Goal: Task Accomplishment & Management: Use online tool/utility

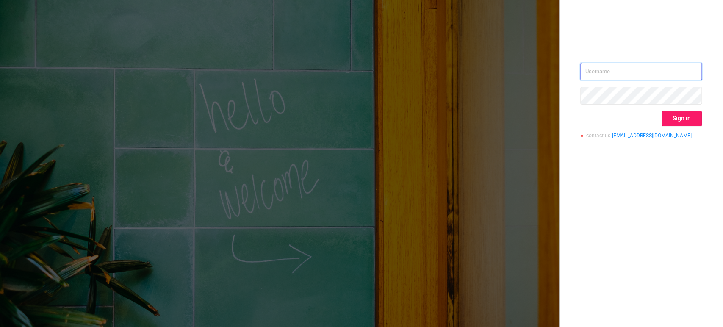
type input "[PERSON_NAME][EMAIL_ADDRESS][DOMAIN_NAME]"
click at [682, 118] on button "Sign in" at bounding box center [682, 118] width 40 height 15
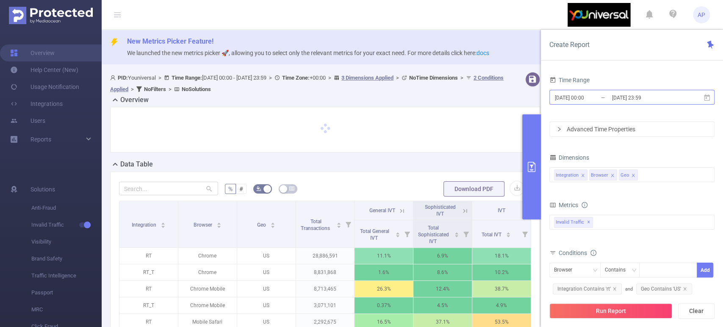
click at [657, 97] on input "[DATE] 23:59" at bounding box center [646, 97] width 69 height 11
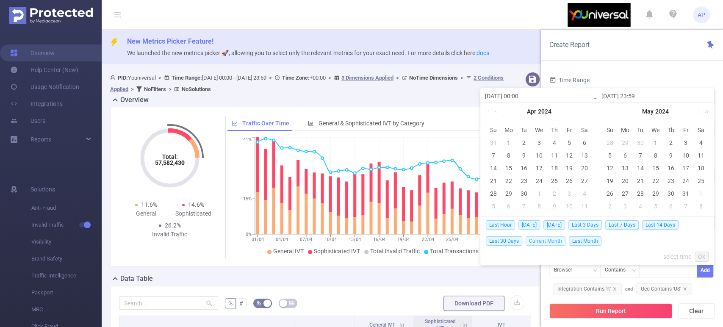
click at [551, 239] on span "Current Month" at bounding box center [546, 240] width 40 height 9
type input "[DATE] 00:00"
type input "[DATE] 14:59"
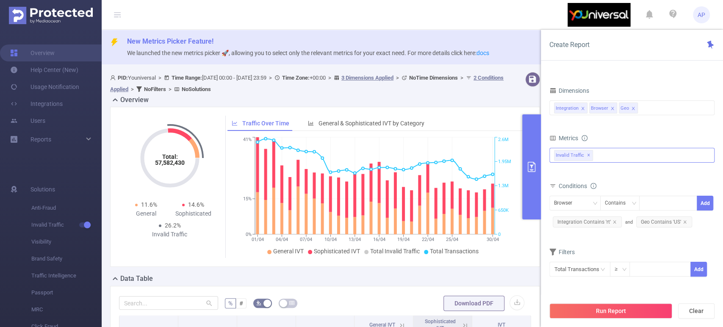
click at [609, 154] on div "Invalid Traffic ✕" at bounding box center [632, 155] width 165 height 15
click at [563, 156] on span at bounding box center [563, 159] width 7 height 7
click at [638, 133] on div "Metrics" at bounding box center [632, 139] width 165 height 14
click at [649, 108] on div "Integration Browser Geo" at bounding box center [632, 108] width 156 height 14
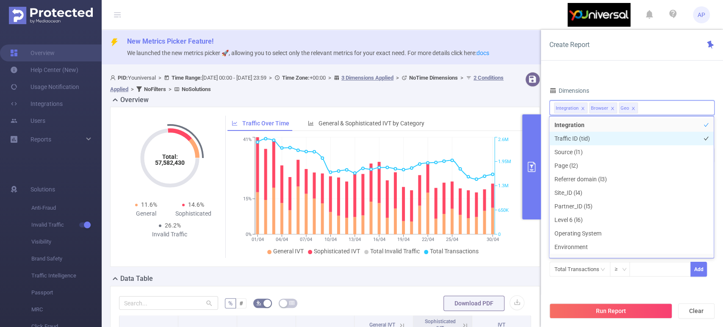
click at [610, 136] on li "Traffic ID (tid)" at bounding box center [632, 139] width 164 height 14
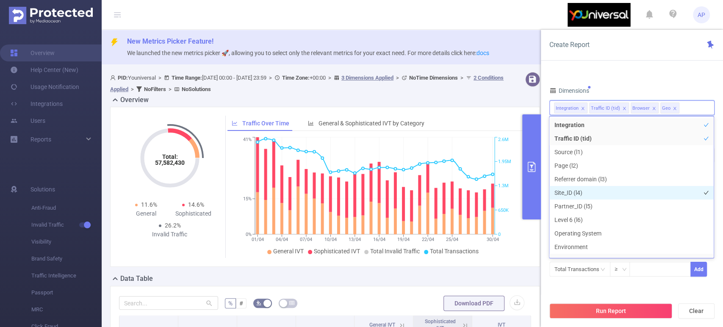
click at [596, 191] on li "Site_ID (l4)" at bounding box center [632, 193] width 164 height 14
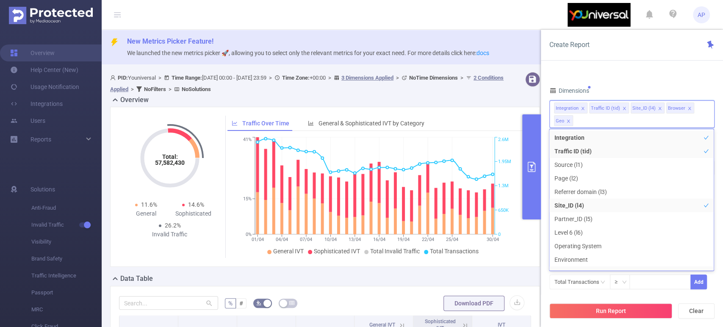
click at [652, 74] on div "Time Range [DATE] 00:00 _ [DATE] 14:59 Advanced Time Properties Dimensions Inte…" at bounding box center [632, 153] width 165 height 293
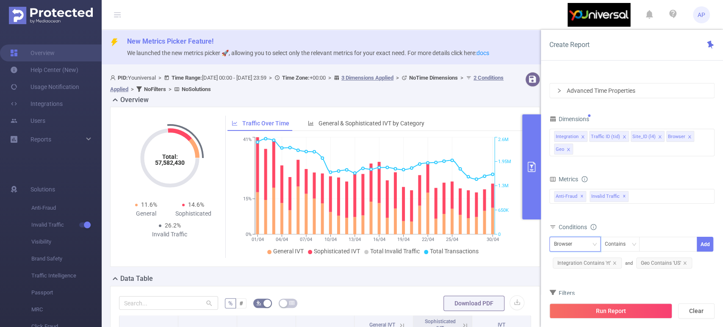
click at [580, 239] on div "Browser" at bounding box center [575, 244] width 42 height 14
click at [673, 280] on form "Dimensions Integration Traffic ID (tid) Site_ID (l4) Browser Geo Metrics bp_tot…" at bounding box center [632, 221] width 165 height 216
click at [683, 261] on icon "icon: close" at bounding box center [685, 263] width 4 height 4
click at [615, 261] on span "Integration Contains 'rt'" at bounding box center [587, 263] width 69 height 11
click at [614, 260] on span "Integration Contains 'rt'" at bounding box center [587, 263] width 69 height 11
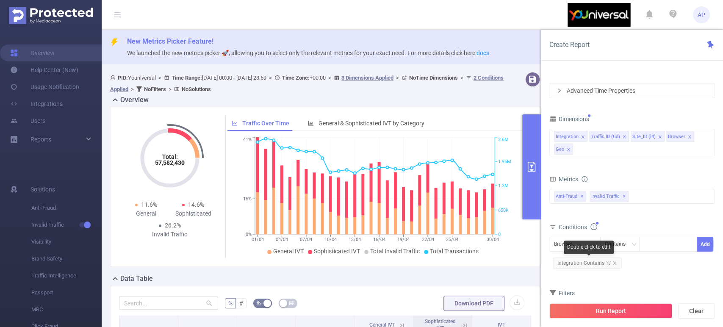
click at [613, 261] on icon "icon: close" at bounding box center [615, 263] width 4 height 4
click at [588, 245] on div "Browser" at bounding box center [575, 244] width 42 height 14
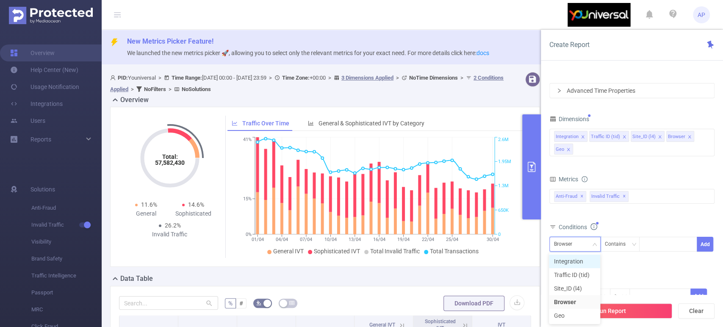
click at [581, 258] on li "Integration" at bounding box center [574, 262] width 51 height 14
click at [668, 247] on div at bounding box center [668, 244] width 49 height 14
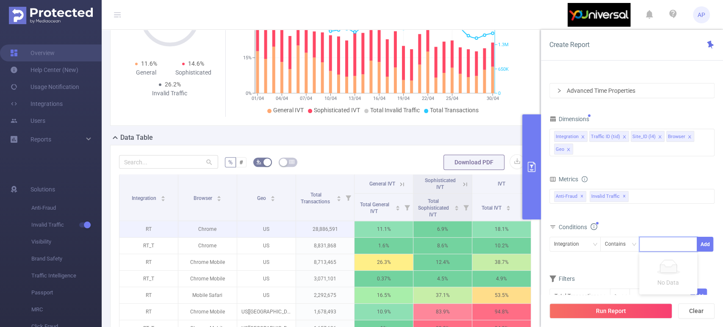
scroll to position [235, 0]
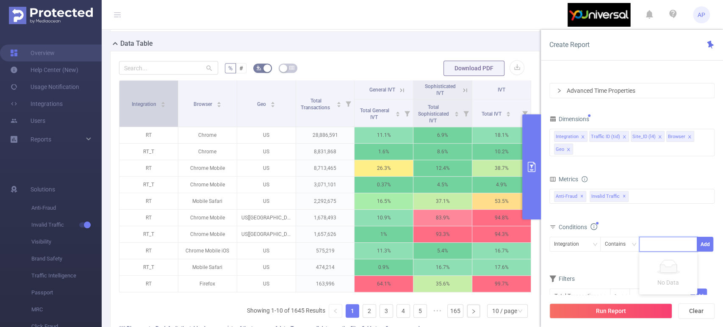
click at [165, 105] on div "Integration" at bounding box center [149, 103] width 34 height 8
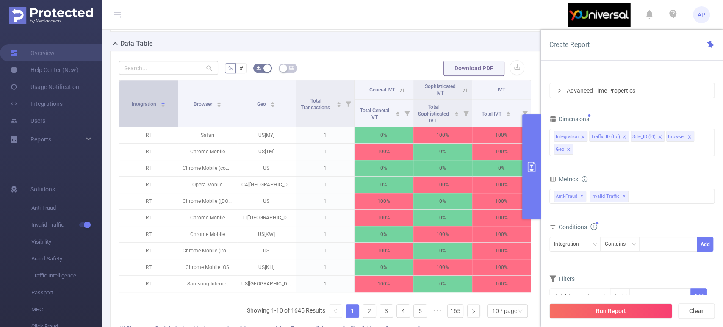
click at [165, 105] on div "Integration" at bounding box center [149, 103] width 34 height 8
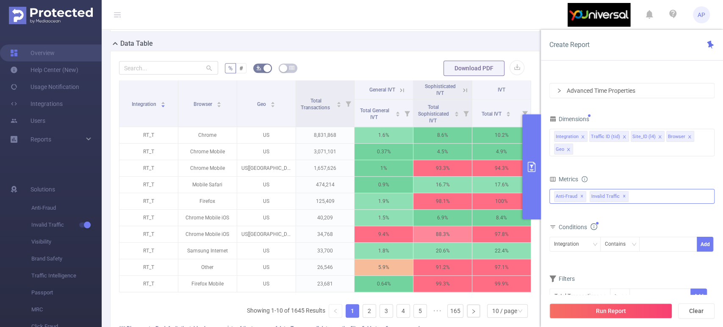
click at [648, 197] on div "Anti-Fraud Invalid Traffic Anti-Fraud ✕ Invalid Traffic ✕" at bounding box center [632, 196] width 165 height 15
click at [673, 248] on div at bounding box center [668, 244] width 49 height 14
click at [593, 242] on icon "icon: down" at bounding box center [594, 244] width 5 height 5
click at [628, 245] on div "Contains" at bounding box center [618, 244] width 27 height 14
click at [645, 298] on li "Does Not Contain" at bounding box center [628, 302] width 56 height 14
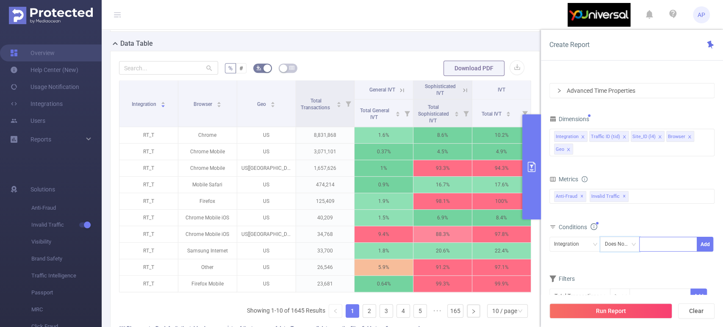
click at [662, 242] on div at bounding box center [668, 244] width 49 height 14
type input "RT"
click at [657, 260] on li "RT" at bounding box center [669, 261] width 58 height 14
click at [705, 245] on button "Add" at bounding box center [705, 244] width 17 height 15
drag, startPoint x: 664, startPoint y: 238, endPoint x: 656, endPoint y: 240, distance: 7.5
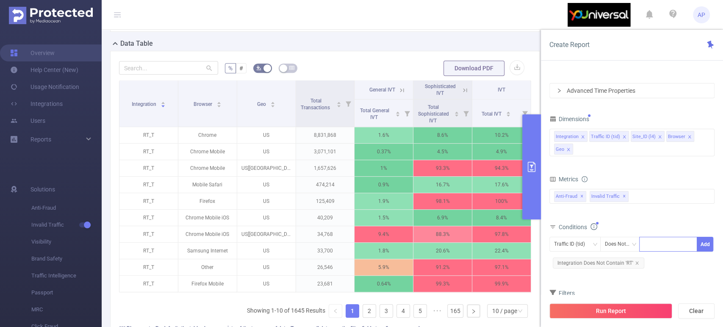
click at [664, 239] on div at bounding box center [668, 244] width 49 height 14
click at [583, 242] on div "Traffic ID (tid)" at bounding box center [572, 244] width 37 height 14
click at [584, 287] on li "Site_ID (l4)" at bounding box center [574, 289] width 51 height 14
click at [673, 245] on div at bounding box center [668, 244] width 49 height 14
type input "13142"
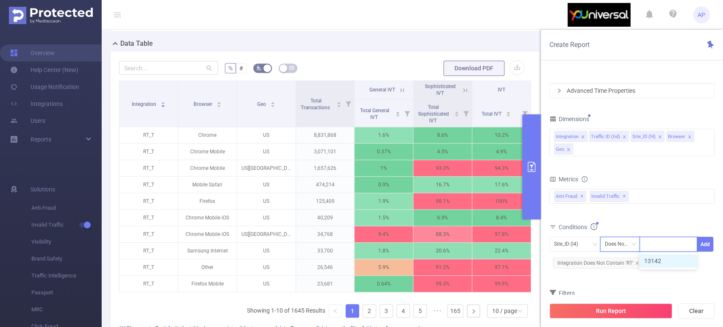
click at [628, 240] on div "Does Not Contain" at bounding box center [620, 244] width 31 height 14
click at [626, 261] on li "Contains" at bounding box center [628, 262] width 57 height 14
click at [710, 242] on button "Add" at bounding box center [705, 244] width 17 height 15
click at [638, 311] on button "Run Report" at bounding box center [611, 310] width 123 height 15
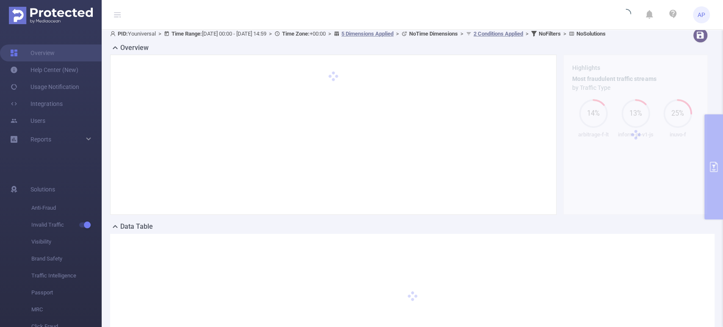
scroll to position [0, 0]
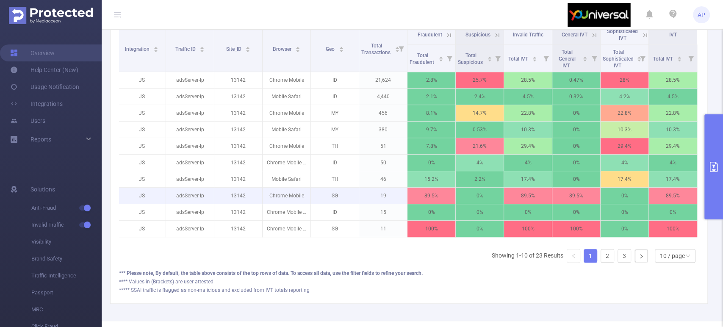
scroll to position [235, 0]
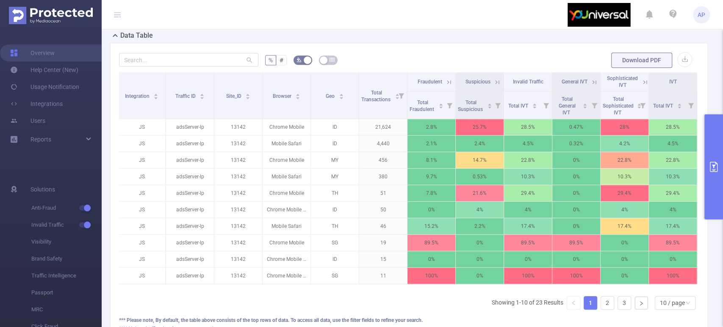
click at [716, 174] on button "primary" at bounding box center [714, 166] width 19 height 105
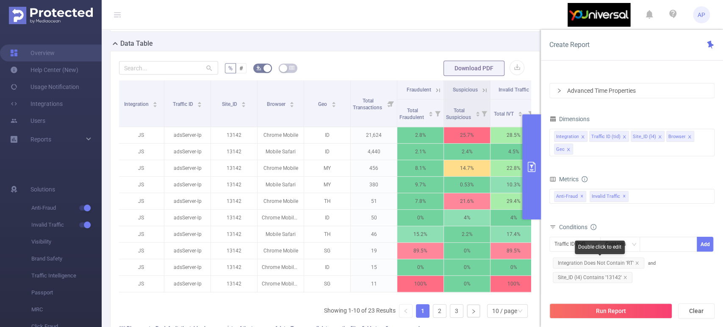
drag, startPoint x: 634, startPoint y: 261, endPoint x: 658, endPoint y: 260, distance: 23.8
click at [635, 261] on icon "icon: close" at bounding box center [637, 263] width 4 height 4
click at [595, 242] on icon "icon: down" at bounding box center [594, 244] width 5 height 5
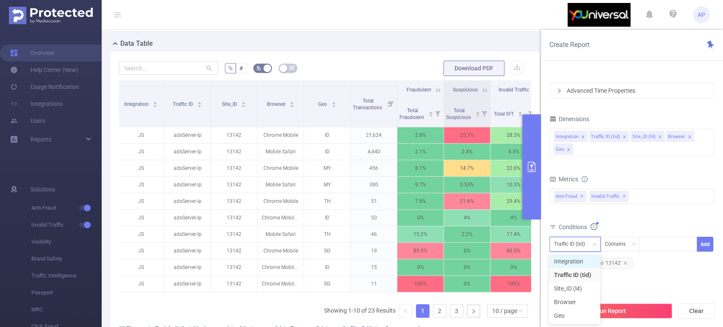
drag, startPoint x: 581, startPoint y: 257, endPoint x: 603, endPoint y: 260, distance: 22.2
click at [583, 257] on li "Integration" at bounding box center [574, 262] width 51 height 14
click at [658, 244] on div at bounding box center [668, 244] width 49 height 14
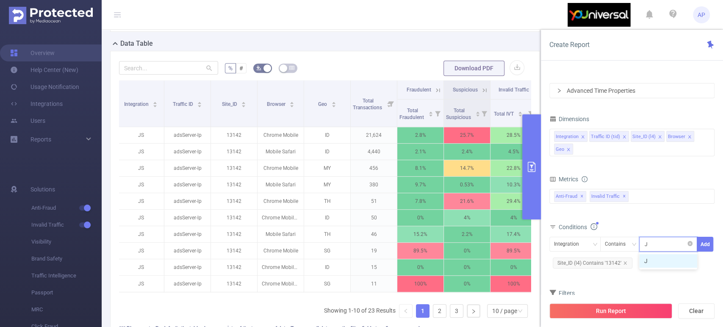
type input "JS"
click at [661, 261] on li "JS" at bounding box center [669, 261] width 58 height 14
click at [704, 243] on button "Add" at bounding box center [705, 244] width 17 height 15
click at [622, 306] on button "Run Report" at bounding box center [611, 310] width 123 height 15
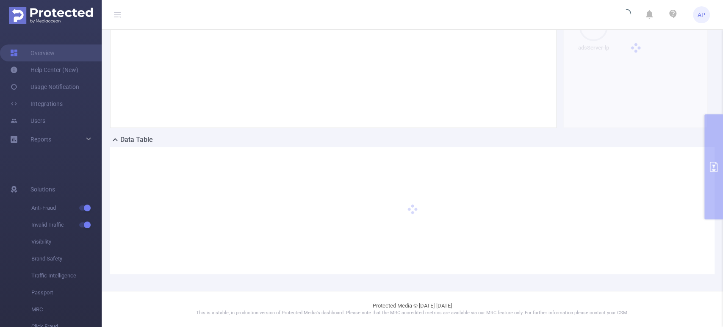
scroll to position [138, 0]
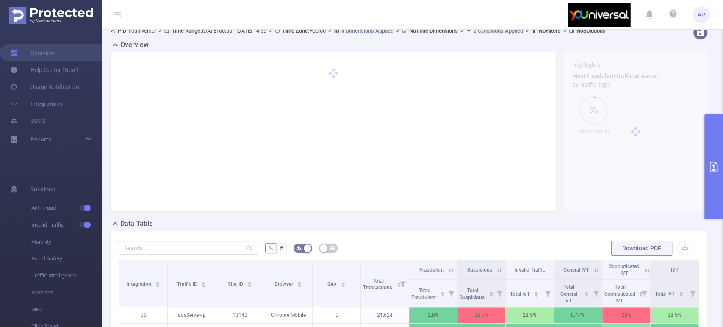
scroll to position [94, 0]
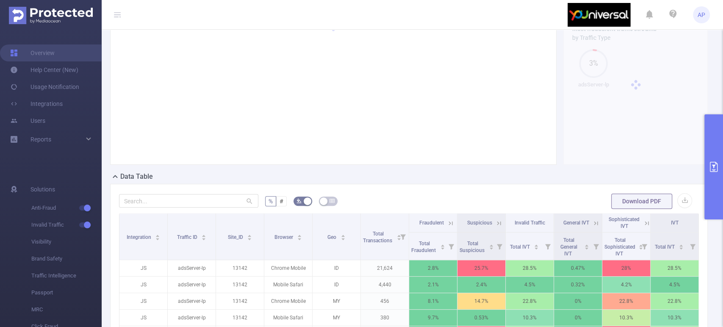
click at [709, 164] on icon "primary" at bounding box center [714, 167] width 10 height 10
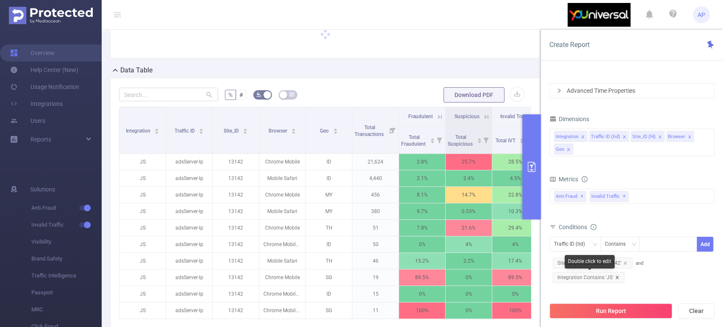
click at [617, 276] on icon "icon: close" at bounding box center [617, 277] width 4 height 4
click at [590, 244] on div "Traffic ID (tid)" at bounding box center [572, 244] width 37 height 14
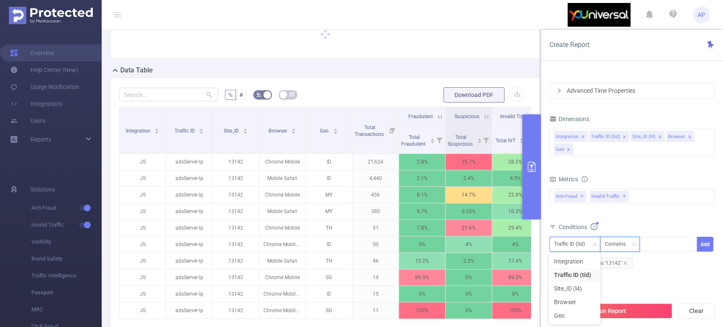
click at [632, 244] on icon "icon: down" at bounding box center [633, 244] width 5 height 5
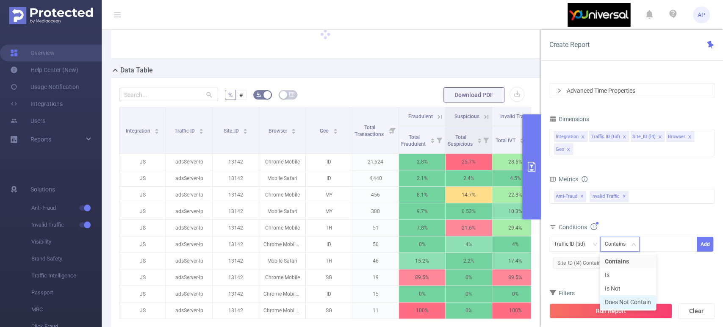
click at [637, 300] on li "Does Not Contain" at bounding box center [628, 302] width 56 height 14
click at [677, 248] on div at bounding box center [668, 244] width 49 height 14
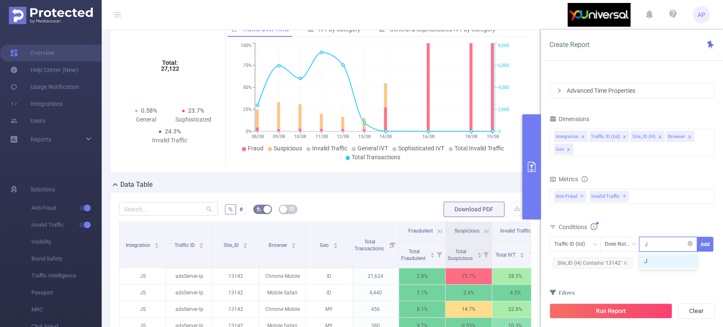
type input "JS"
click at [652, 264] on li "JS" at bounding box center [669, 261] width 58 height 14
click at [705, 243] on button "Add" at bounding box center [705, 244] width 17 height 15
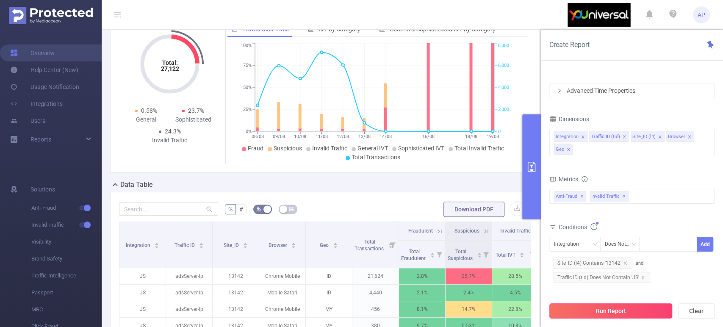
click at [628, 311] on button "Run Report" at bounding box center [611, 310] width 123 height 15
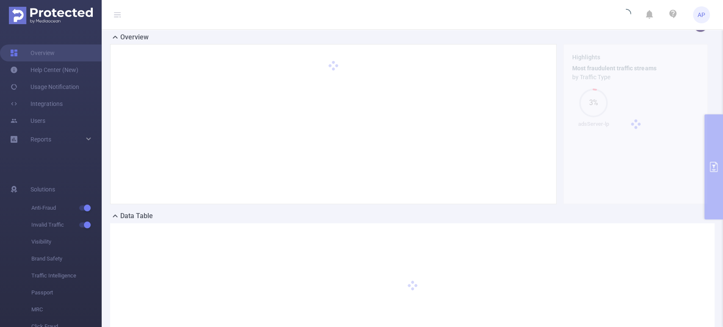
scroll to position [0, 0]
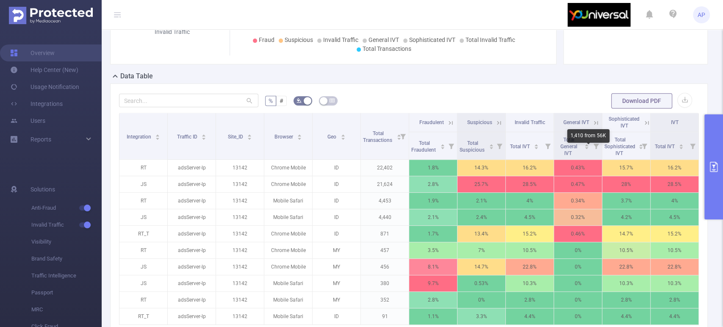
scroll to position [235, 0]
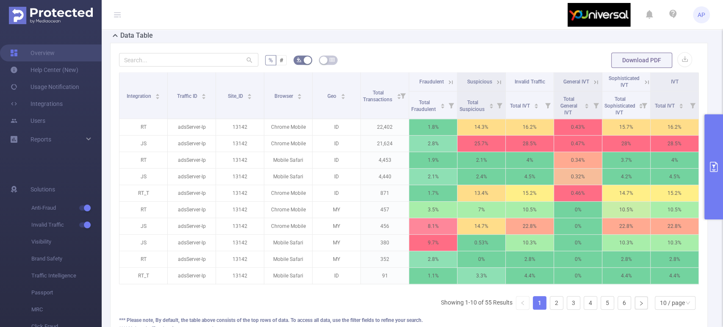
click at [714, 162] on icon "primary" at bounding box center [714, 167] width 8 height 10
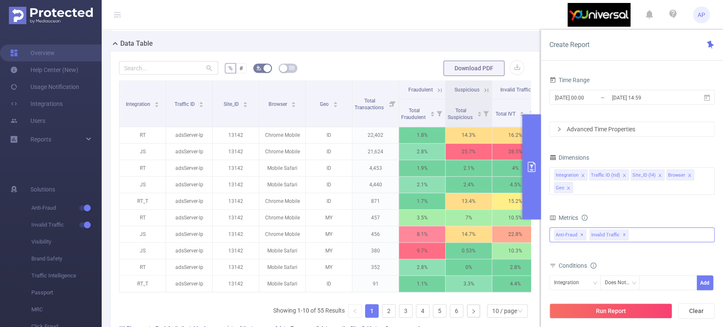
click at [652, 231] on div "Anti-Fraud Invalid Traffic Anti-Fraud ✕ Invalid Traffic ✕" at bounding box center [632, 235] width 165 height 15
click at [655, 213] on div "Metrics" at bounding box center [632, 219] width 165 height 14
click at [488, 91] on icon at bounding box center [487, 90] width 4 height 4
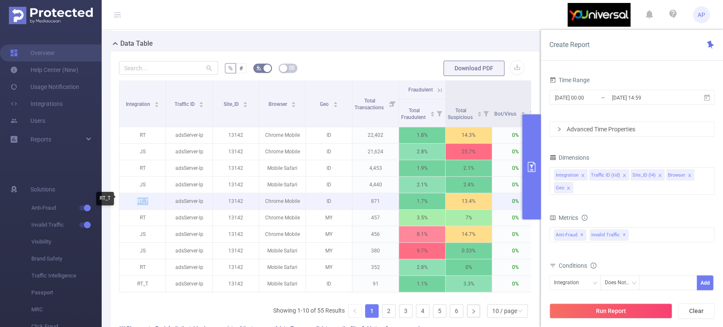
drag, startPoint x: 151, startPoint y: 201, endPoint x: 132, endPoint y: 203, distance: 19.1
click at [132, 203] on p "RT_T" at bounding box center [143, 201] width 46 height 16
copy p "RT_T"
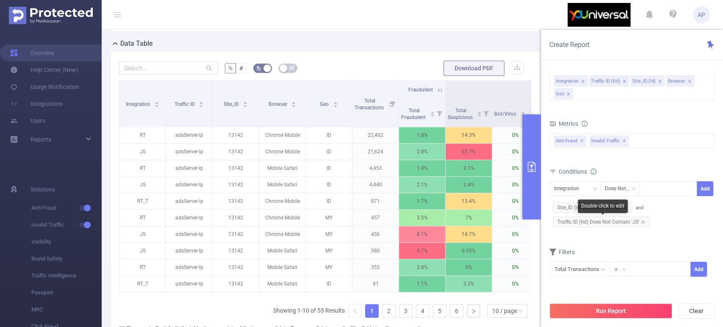
click at [647, 222] on span "Traffic ID (tid) Does Not Contain 'JS'" at bounding box center [601, 222] width 97 height 11
click at [642, 220] on icon "icon: close" at bounding box center [643, 222] width 4 height 4
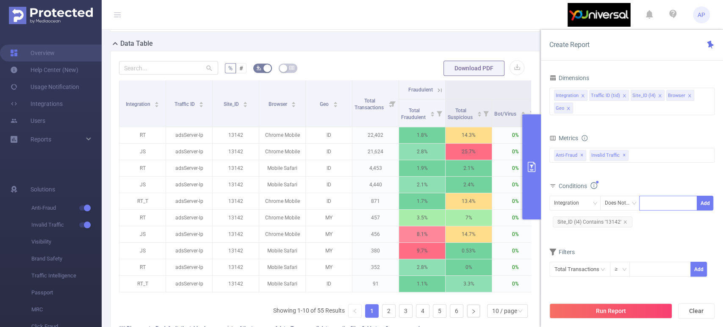
click at [652, 205] on div at bounding box center [668, 203] width 49 height 14
paste input "RT_T"
type input "RT_T"
click at [665, 220] on li "RT_T" at bounding box center [669, 220] width 58 height 14
click at [706, 205] on button "Add" at bounding box center [705, 203] width 17 height 15
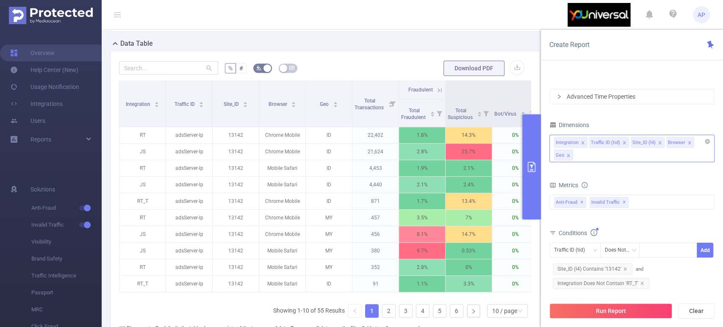
click at [623, 144] on icon "icon: close" at bounding box center [625, 143] width 4 height 4
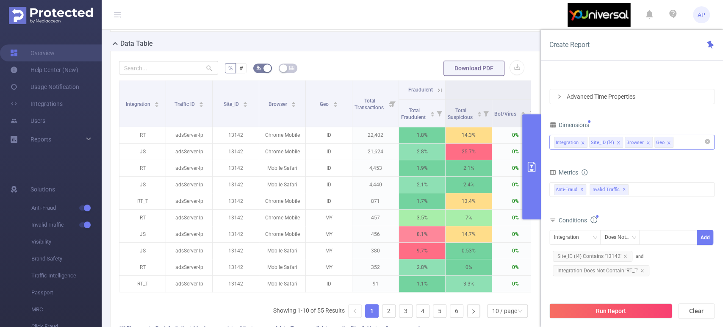
click at [646, 142] on icon "icon: close" at bounding box center [648, 143] width 4 height 4
click at [639, 141] on icon "icon: close" at bounding box center [639, 143] width 4 height 4
click at [637, 305] on button "Run Report" at bounding box center [611, 310] width 123 height 15
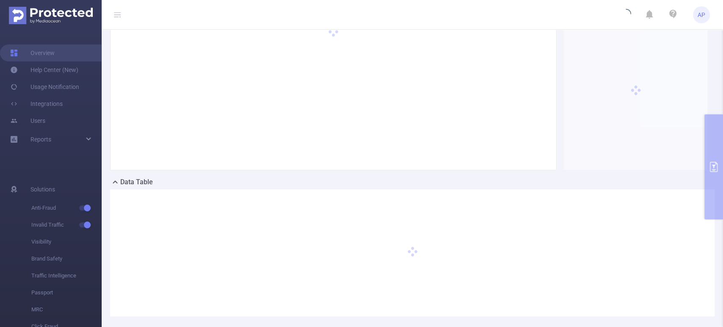
scroll to position [138, 0]
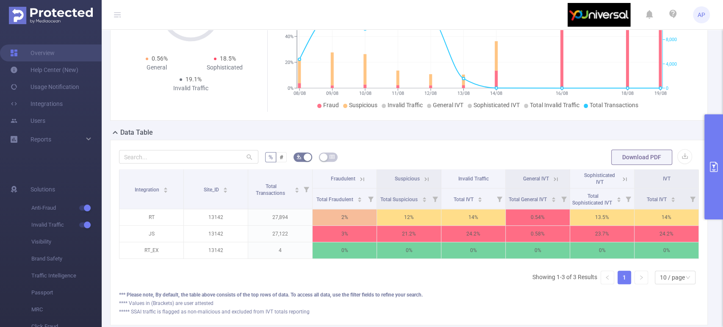
click at [717, 161] on button "primary" at bounding box center [714, 166] width 19 height 105
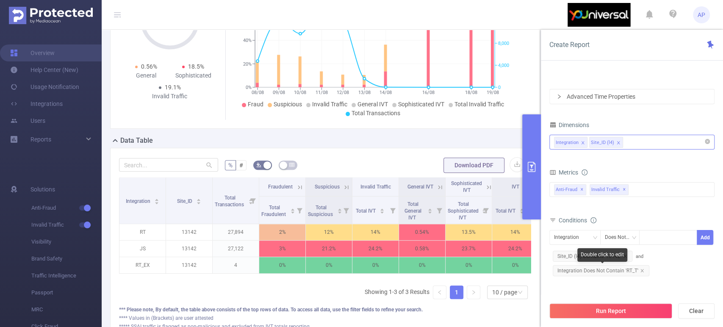
drag, startPoint x: 639, startPoint y: 270, endPoint x: 651, endPoint y: 274, distance: 12.6
click at [640, 270] on icon "icon: close" at bounding box center [642, 271] width 4 height 4
click at [634, 311] on button "Run Report" at bounding box center [611, 310] width 123 height 15
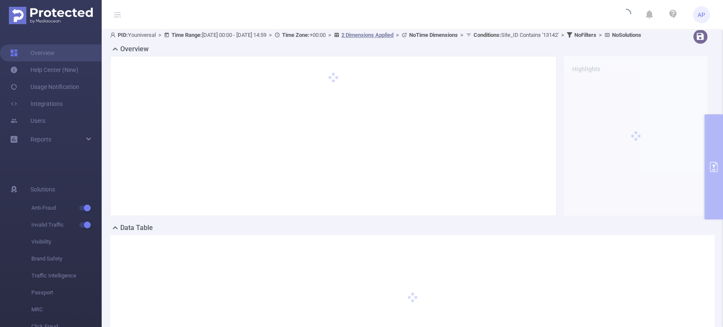
scroll to position [94, 0]
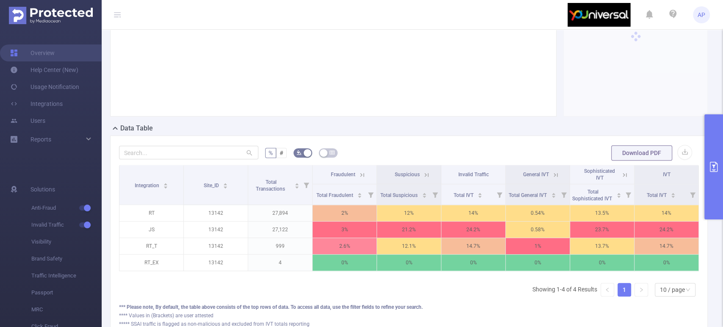
scroll to position [188, 0]
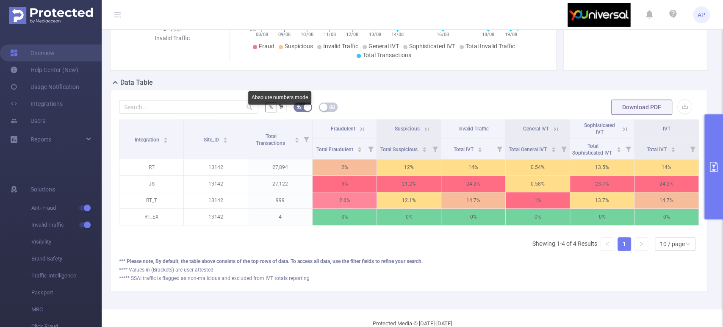
click at [270, 111] on span "%" at bounding box center [271, 107] width 4 height 7
click at [269, 109] on input "%" at bounding box center [269, 109] width 0 height 0
click at [280, 111] on span "#" at bounding box center [282, 107] width 4 height 7
click at [280, 109] on input "#" at bounding box center [280, 109] width 0 height 0
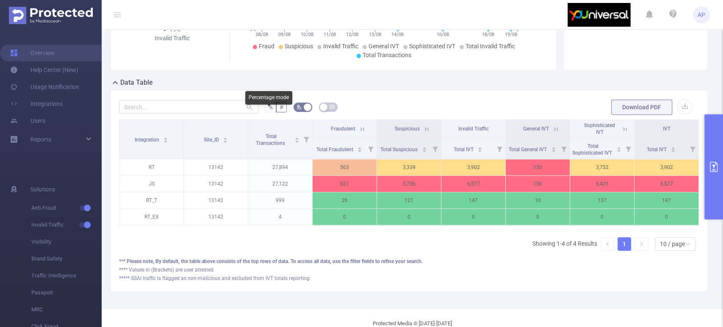
click at [269, 111] on span "%" at bounding box center [271, 107] width 4 height 7
click at [269, 109] on input "%" at bounding box center [269, 109] width 0 height 0
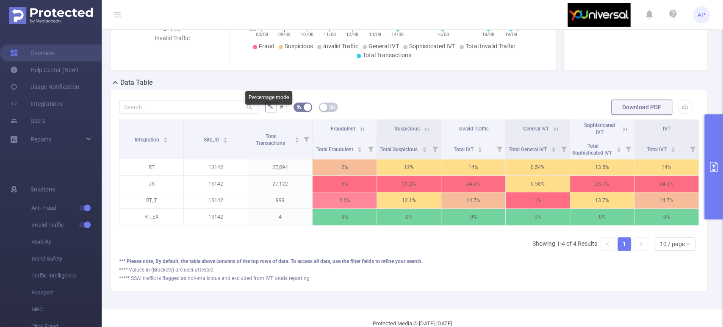
click at [280, 111] on span "#" at bounding box center [282, 107] width 4 height 7
click at [280, 109] on input "#" at bounding box center [280, 109] width 0 height 0
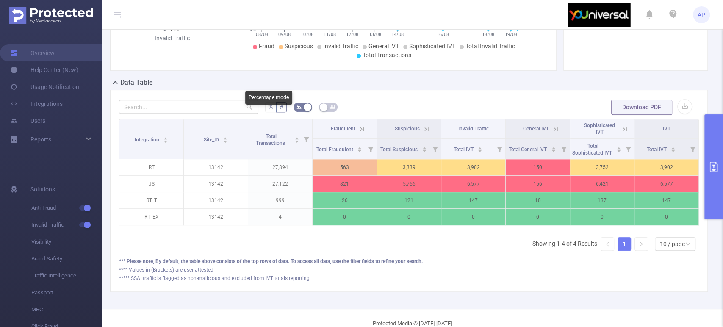
click at [265, 112] on label "%" at bounding box center [270, 107] width 11 height 10
click at [269, 109] on input "%" at bounding box center [269, 109] width 0 height 0
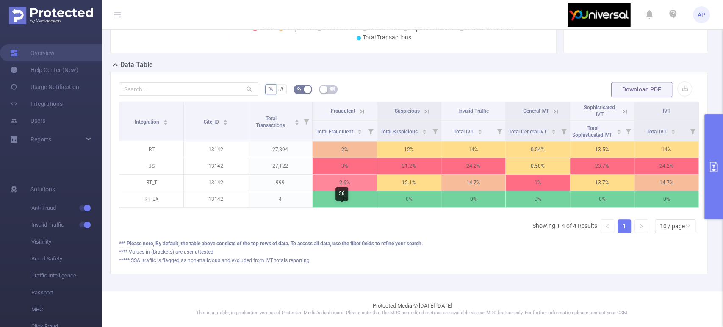
scroll to position [227, 0]
click at [217, 143] on p "13142" at bounding box center [216, 150] width 64 height 16
copy p "13142"
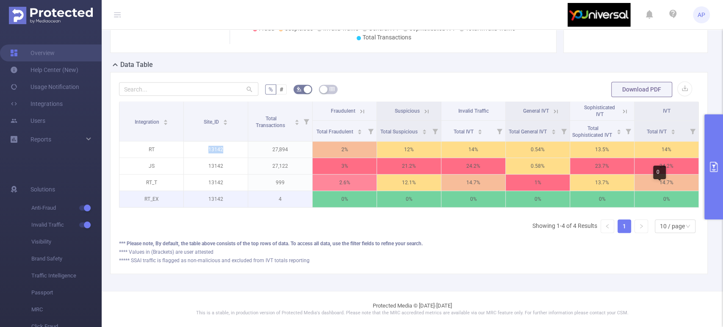
scroll to position [132, 0]
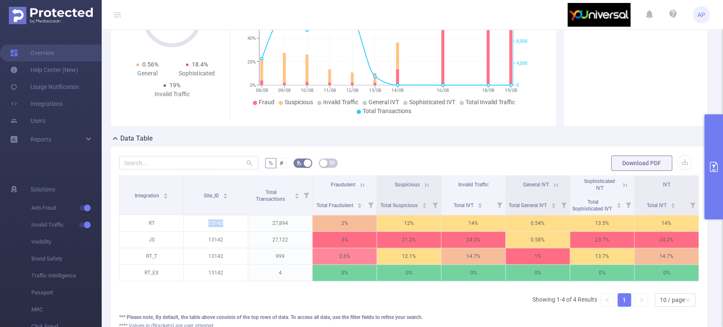
click at [711, 167] on icon "primary" at bounding box center [714, 167] width 10 height 10
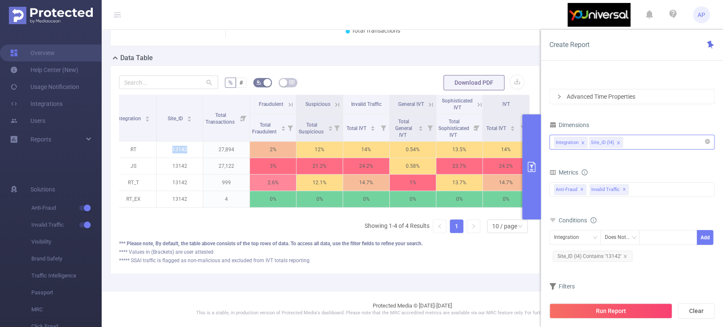
scroll to position [0, 0]
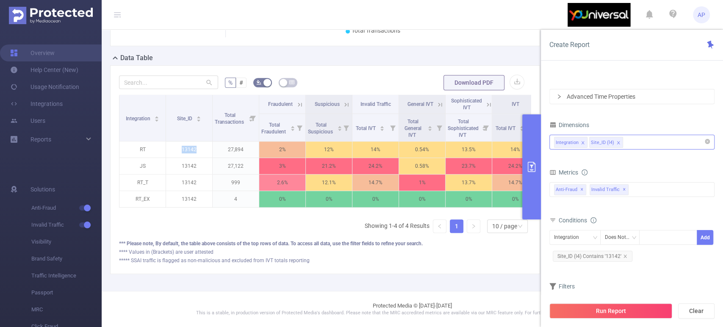
click at [645, 143] on div "Integration Site_ID (l4)" at bounding box center [632, 142] width 156 height 14
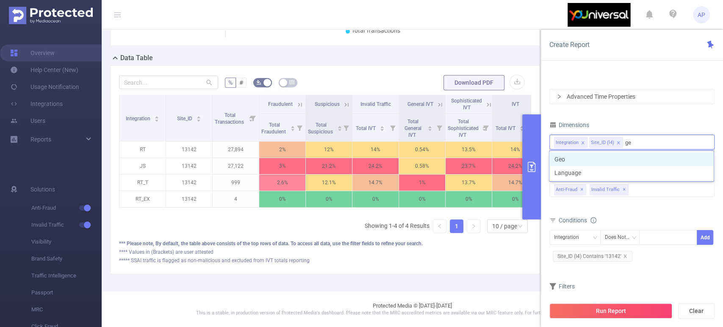
type input "geo"
click at [645, 158] on li "Geo" at bounding box center [632, 160] width 164 height 14
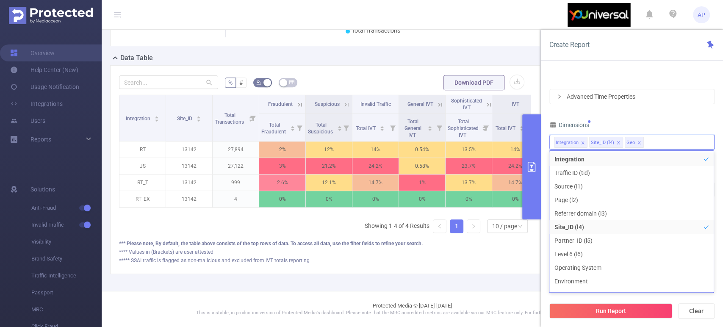
scroll to position [36, 0]
click at [665, 115] on div "Time Range [DATE] 00:00 _ [DATE] 14:59 Advanced Time Properties Dimensions Inte…" at bounding box center [632, 182] width 165 height 281
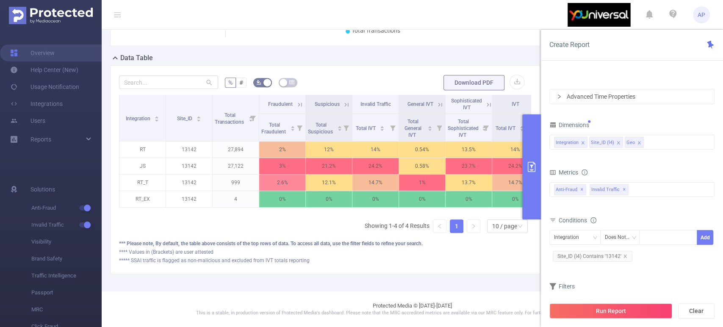
drag, startPoint x: 615, startPoint y: 313, endPoint x: 618, endPoint y: 300, distance: 13.1
click at [616, 313] on button "Run Report" at bounding box center [611, 310] width 123 height 15
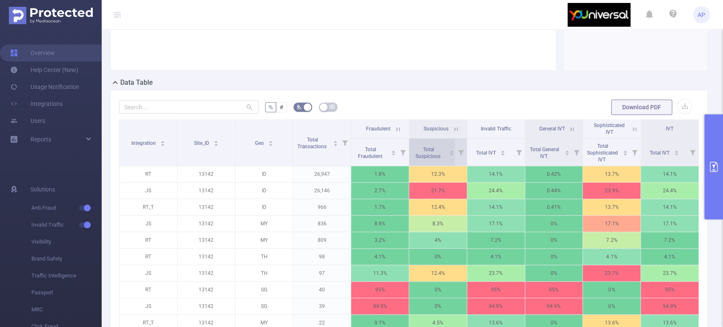
scroll to position [235, 0]
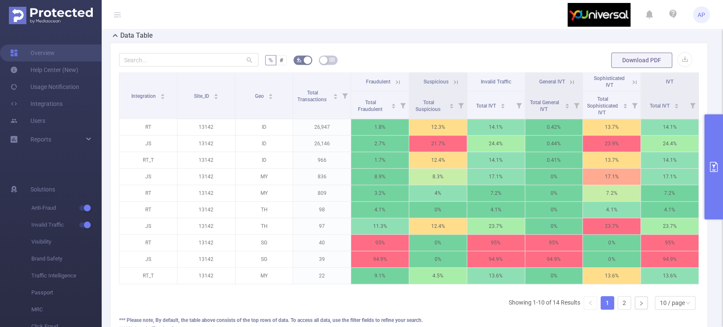
drag, startPoint x: 712, startPoint y: 165, endPoint x: 694, endPoint y: 211, distance: 49.7
click at [712, 166] on icon "primary" at bounding box center [714, 167] width 10 height 10
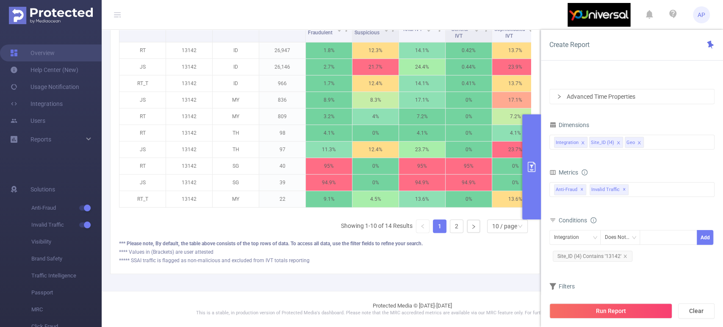
scroll to position [211, 0]
click at [582, 142] on icon "icon: close" at bounding box center [583, 143] width 4 height 4
click at [581, 142] on icon "icon: close" at bounding box center [583, 143] width 4 height 4
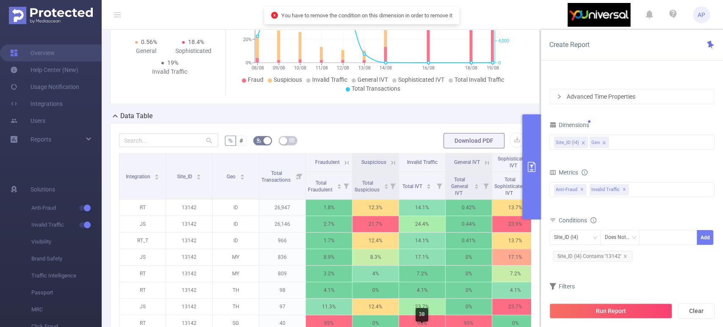
scroll to position [117, 0]
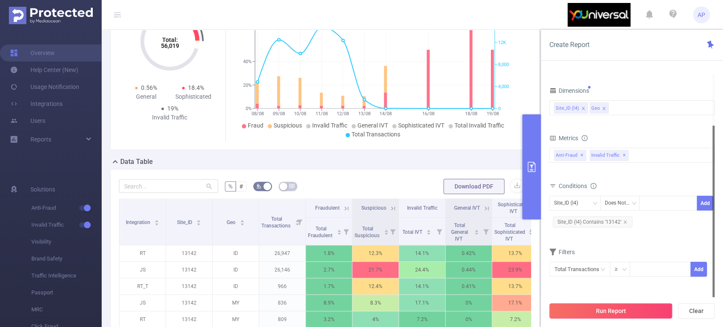
click at [626, 309] on button "Run Report" at bounding box center [611, 310] width 123 height 15
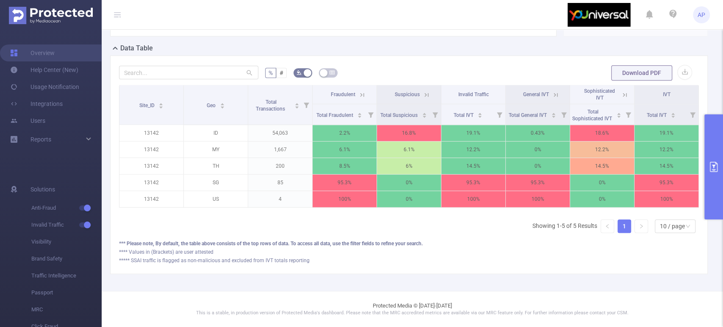
scroll to position [243, 0]
click at [713, 166] on icon "primary" at bounding box center [714, 167] width 8 height 10
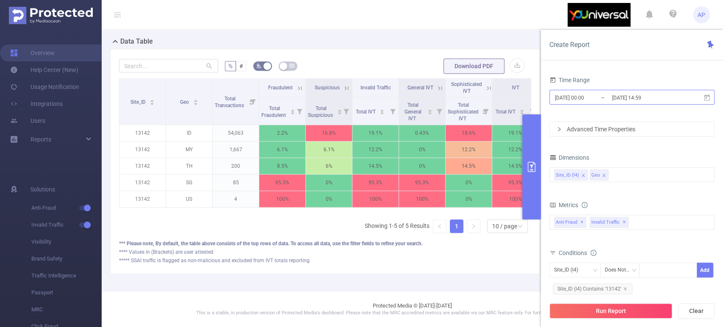
click at [602, 92] on input "[DATE] 00:00" at bounding box center [588, 97] width 69 height 11
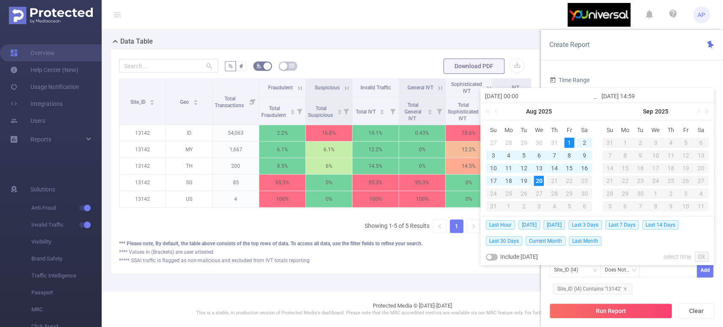
click at [587, 153] on div "9" at bounding box center [585, 155] width 10 height 10
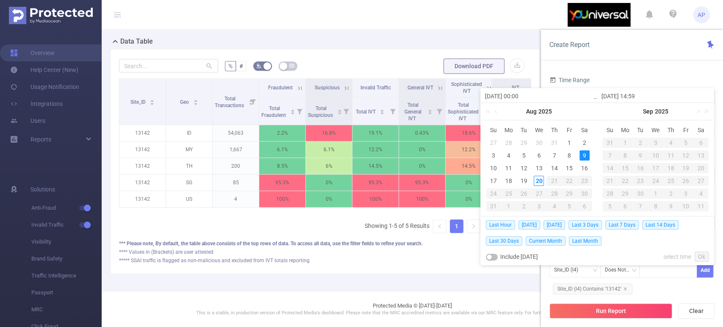
click at [585, 152] on div "9" at bounding box center [585, 155] width 10 height 10
type input "[DATE] 00:00"
type input "[DATE] 14:59"
type input "[DATE] 00:00"
type input "[DATE] 14:59"
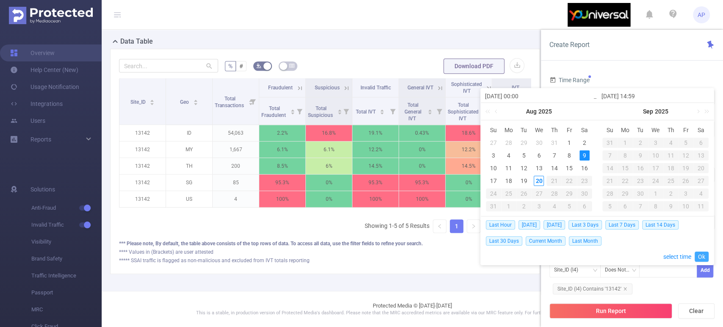
click at [700, 253] on link "Ok" at bounding box center [702, 257] width 14 height 10
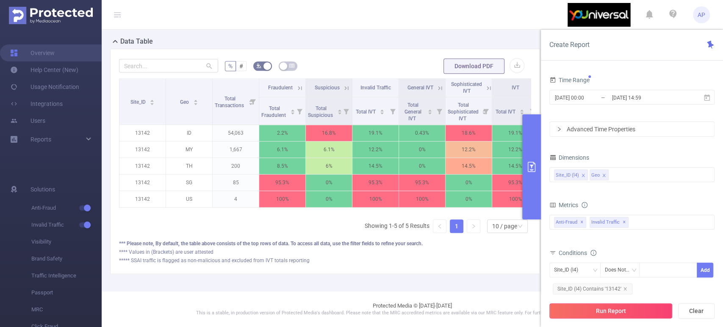
click at [620, 311] on button "Run Report" at bounding box center [611, 310] width 123 height 15
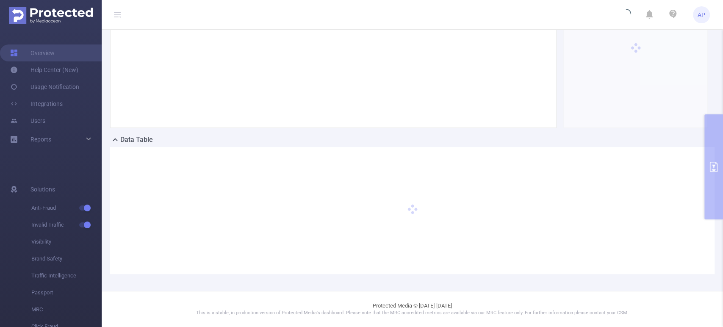
scroll to position [44, 0]
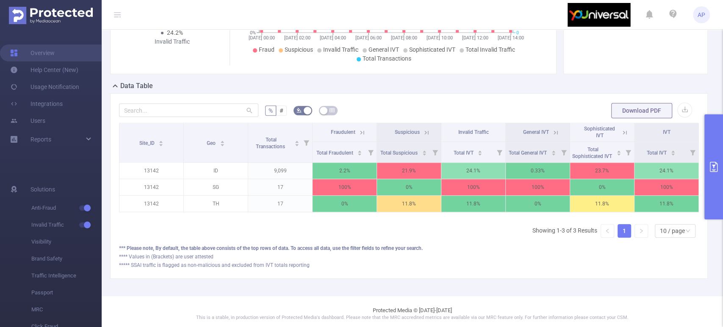
scroll to position [185, 0]
click at [714, 163] on icon "primary" at bounding box center [714, 167] width 10 height 10
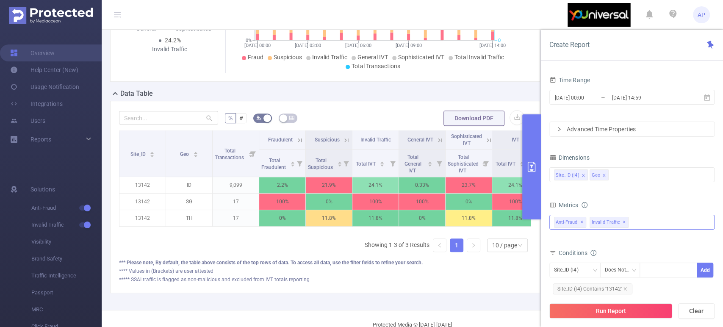
click at [641, 222] on div "Anti-Fraud Invalid Traffic Anti-Fraud ✕ Invalid Traffic ✕" at bounding box center [632, 222] width 165 height 15
click at [635, 177] on div "Site_ID (l4) Geo" at bounding box center [632, 175] width 156 height 14
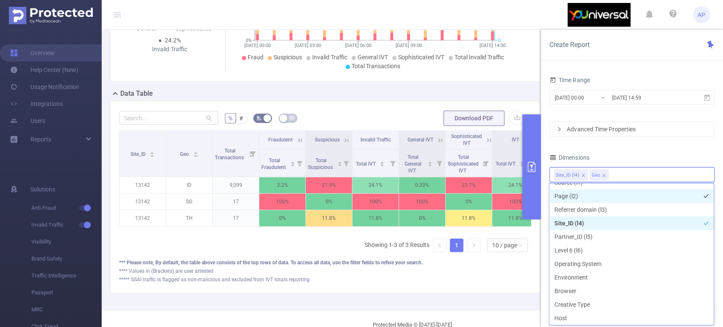
scroll to position [28, 0]
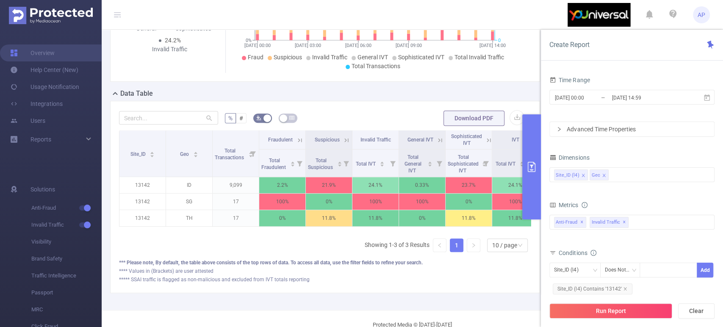
click at [649, 145] on div "Time Range [DATE] 00:00 _ [DATE] 14:59 Advanced Time Properties Dimensions Site…" at bounding box center [632, 214] width 165 height 281
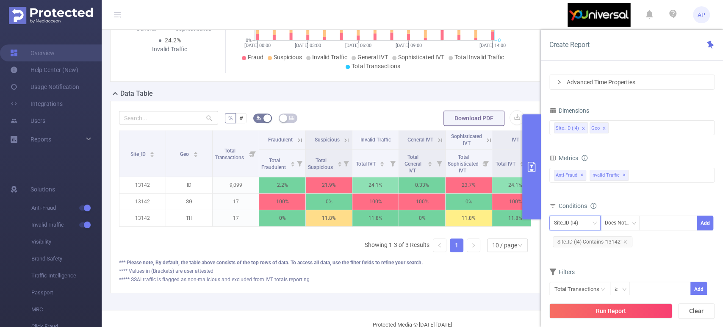
click at [594, 222] on icon "icon: down" at bounding box center [594, 223] width 5 height 5
drag, startPoint x: 578, startPoint y: 253, endPoint x: 603, endPoint y: 245, distance: 26.7
click at [578, 253] on li "Geo" at bounding box center [574, 254] width 51 height 14
click at [661, 225] on div at bounding box center [668, 223] width 49 height 14
type input "US"
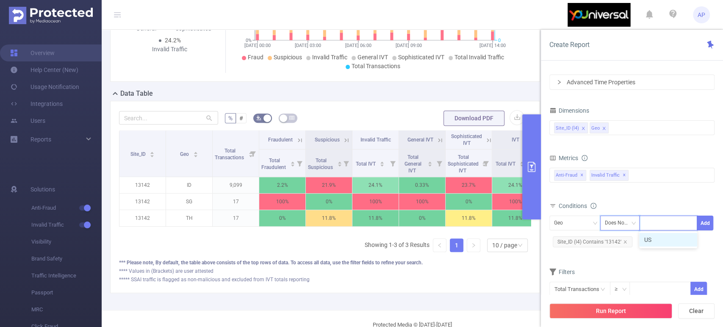
drag, startPoint x: 616, startPoint y: 220, endPoint x: 619, endPoint y: 223, distance: 4.5
click at [618, 222] on div "Does Not Contain" at bounding box center [620, 223] width 31 height 14
click at [623, 240] on li "Contains" at bounding box center [628, 241] width 57 height 14
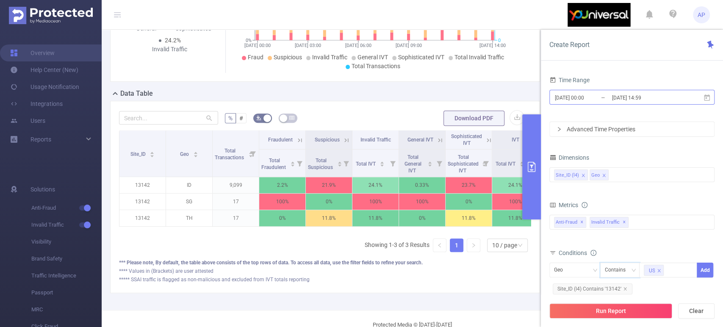
click at [630, 94] on input "[DATE] 14:59" at bounding box center [646, 97] width 69 height 11
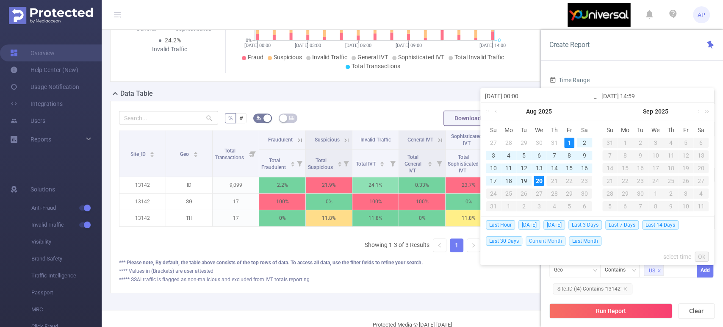
click at [559, 242] on span "Current Month" at bounding box center [546, 240] width 40 height 9
type input "[DATE] 00:00"
type input "[DATE] 14:59"
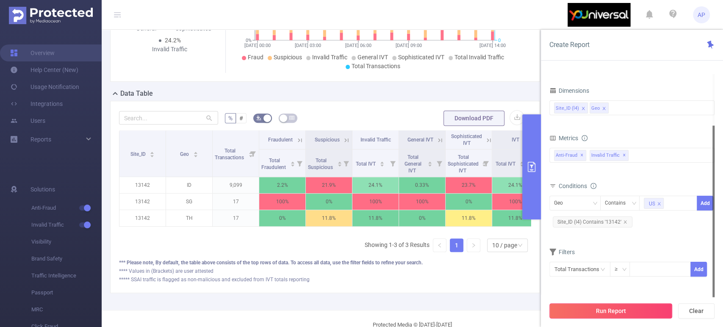
click at [640, 312] on button "Run Report" at bounding box center [611, 310] width 123 height 15
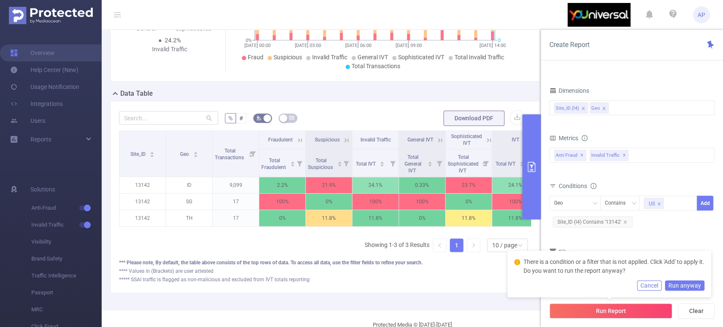
click at [693, 230] on div "Geo Contains US Add Site_ID (l4) Contains '13142'" at bounding box center [632, 213] width 165 height 39
click at [705, 203] on button "Add" at bounding box center [705, 203] width 17 height 15
click at [660, 284] on button "Cancel" at bounding box center [649, 286] width 25 height 10
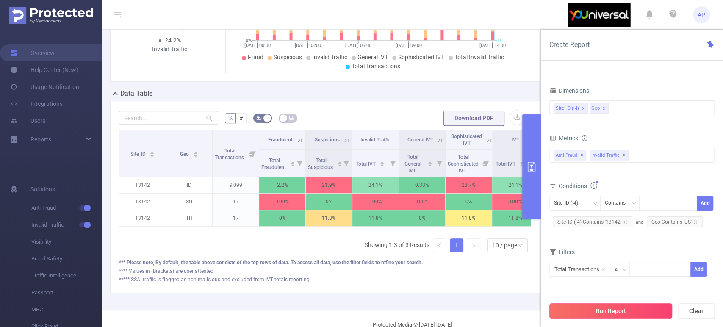
click at [637, 314] on button "Run Report" at bounding box center [611, 310] width 123 height 15
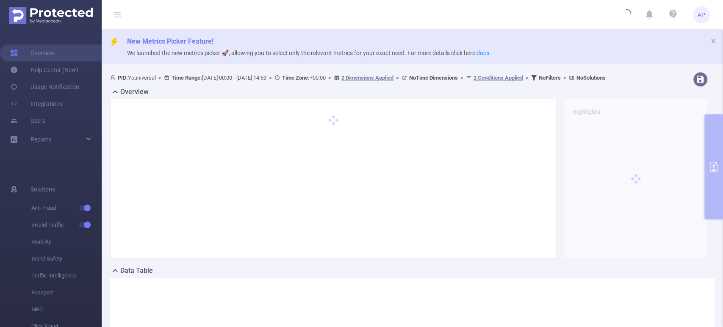
scroll to position [0, 0]
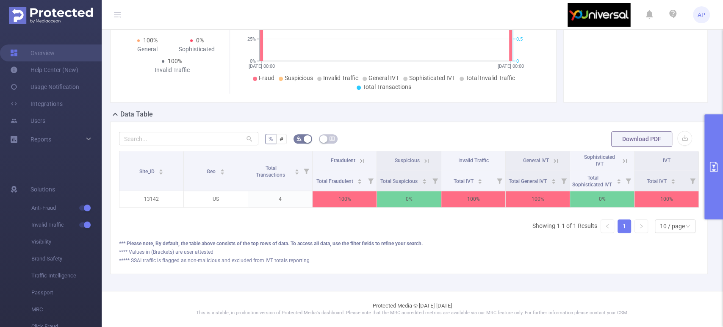
scroll to position [177, 0]
